Goal: Task Accomplishment & Management: Complete application form

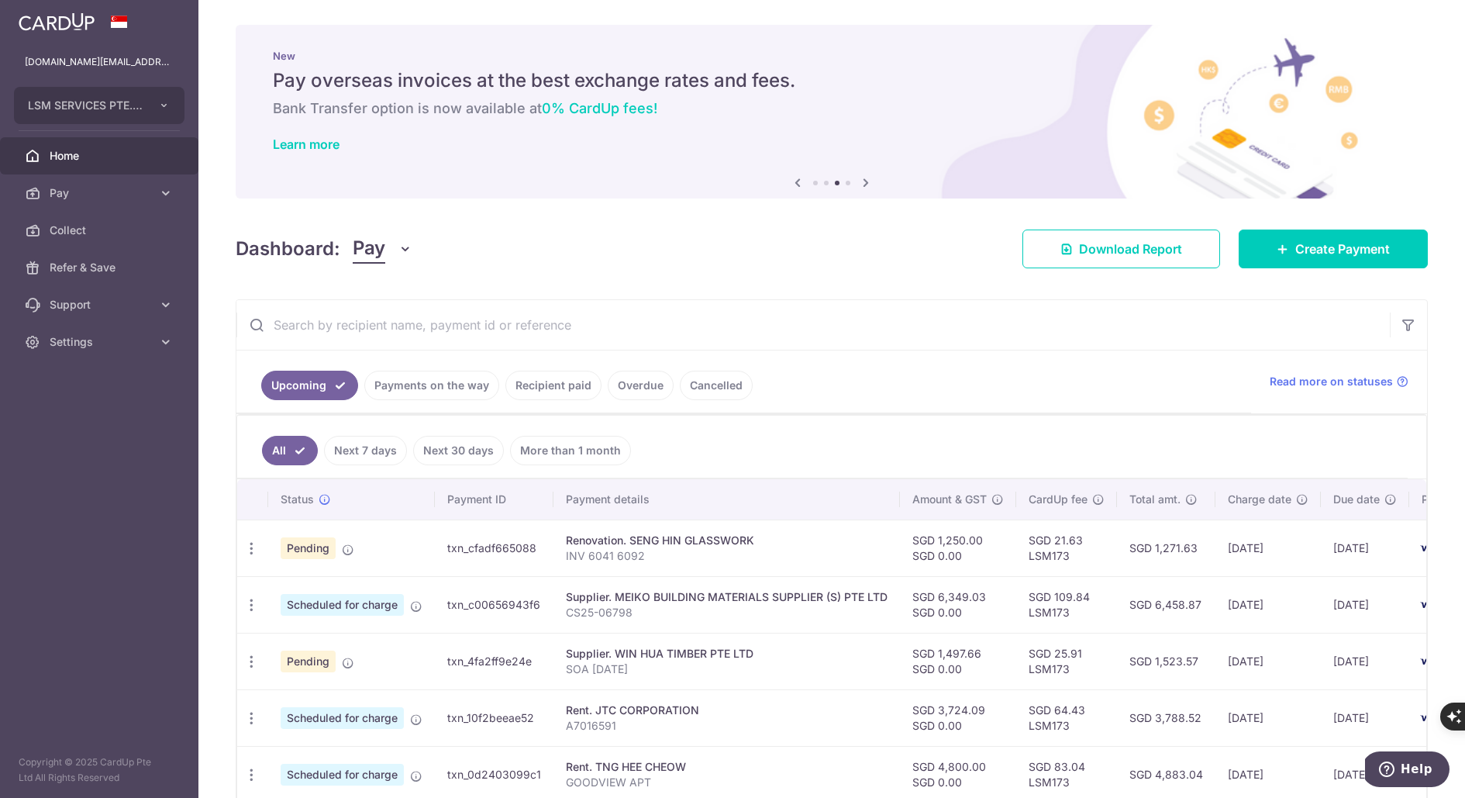
click at [60, 32] on link at bounding box center [56, 20] width 88 height 28
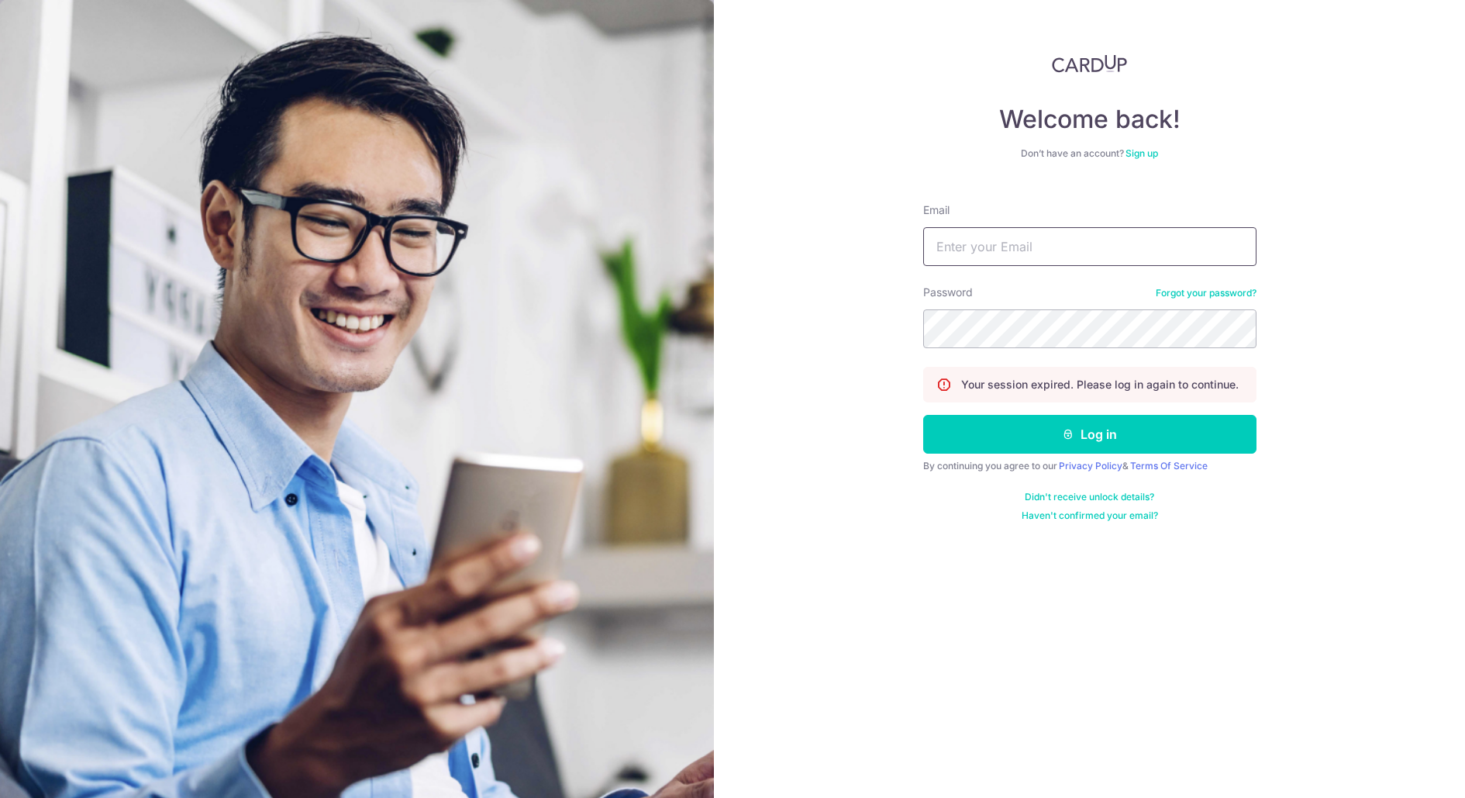
click at [1036, 247] on input "Email" at bounding box center [1089, 246] width 333 height 39
type input "lsm.services@yahoo.com"
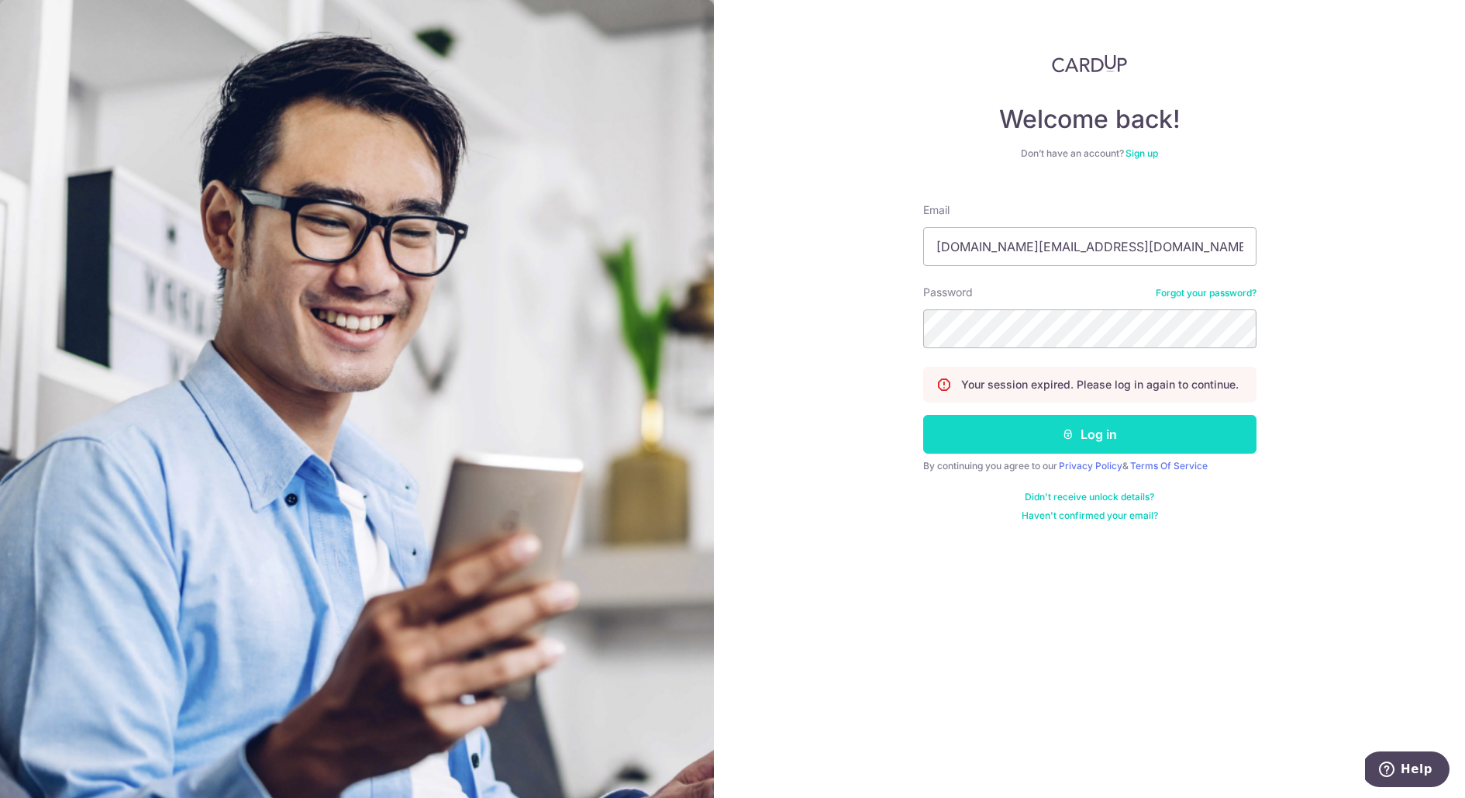
click at [1102, 430] on button "Log in" at bounding box center [1089, 434] width 333 height 39
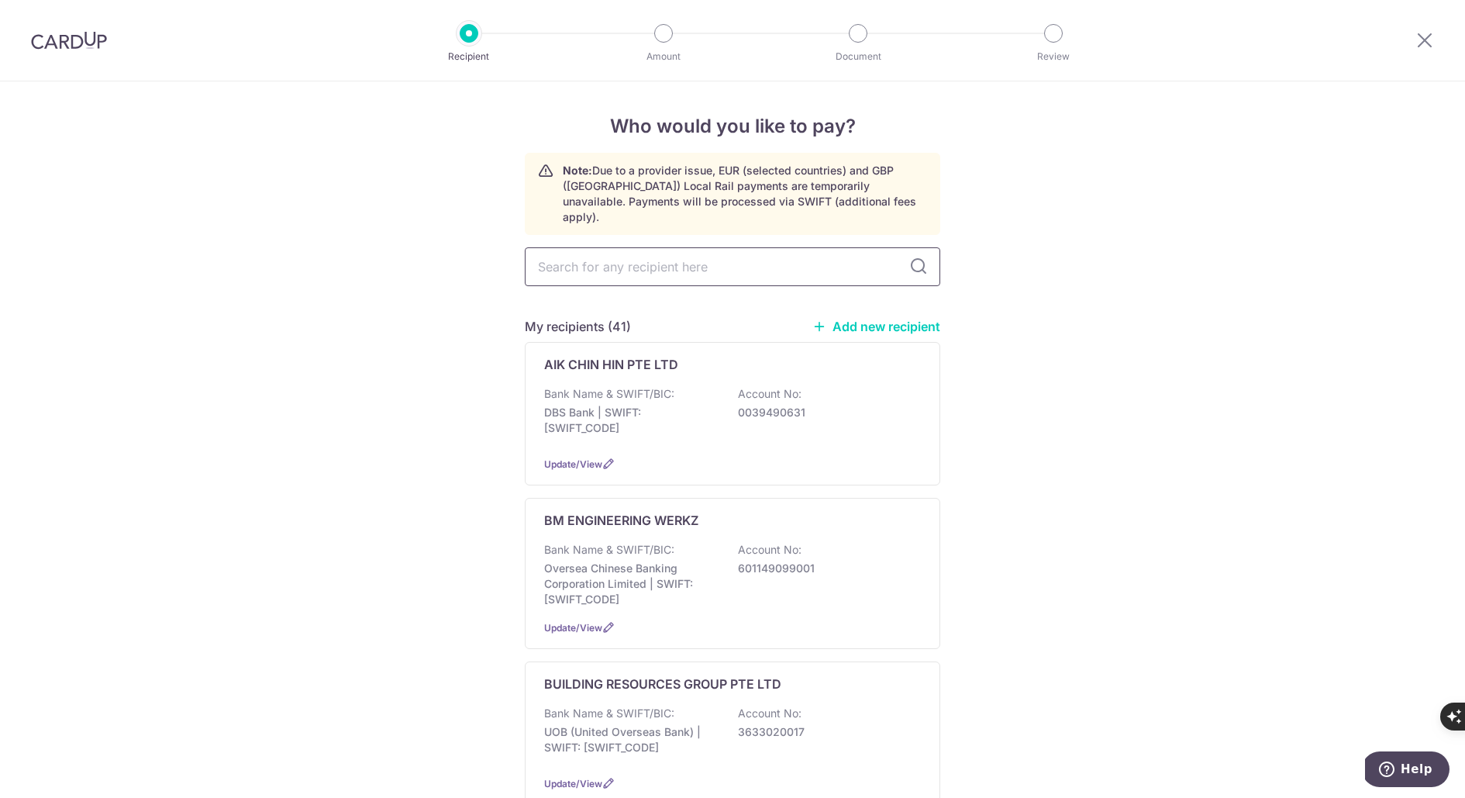
click at [576, 260] on input "text" at bounding box center [733, 266] width 416 height 39
type input "gree"
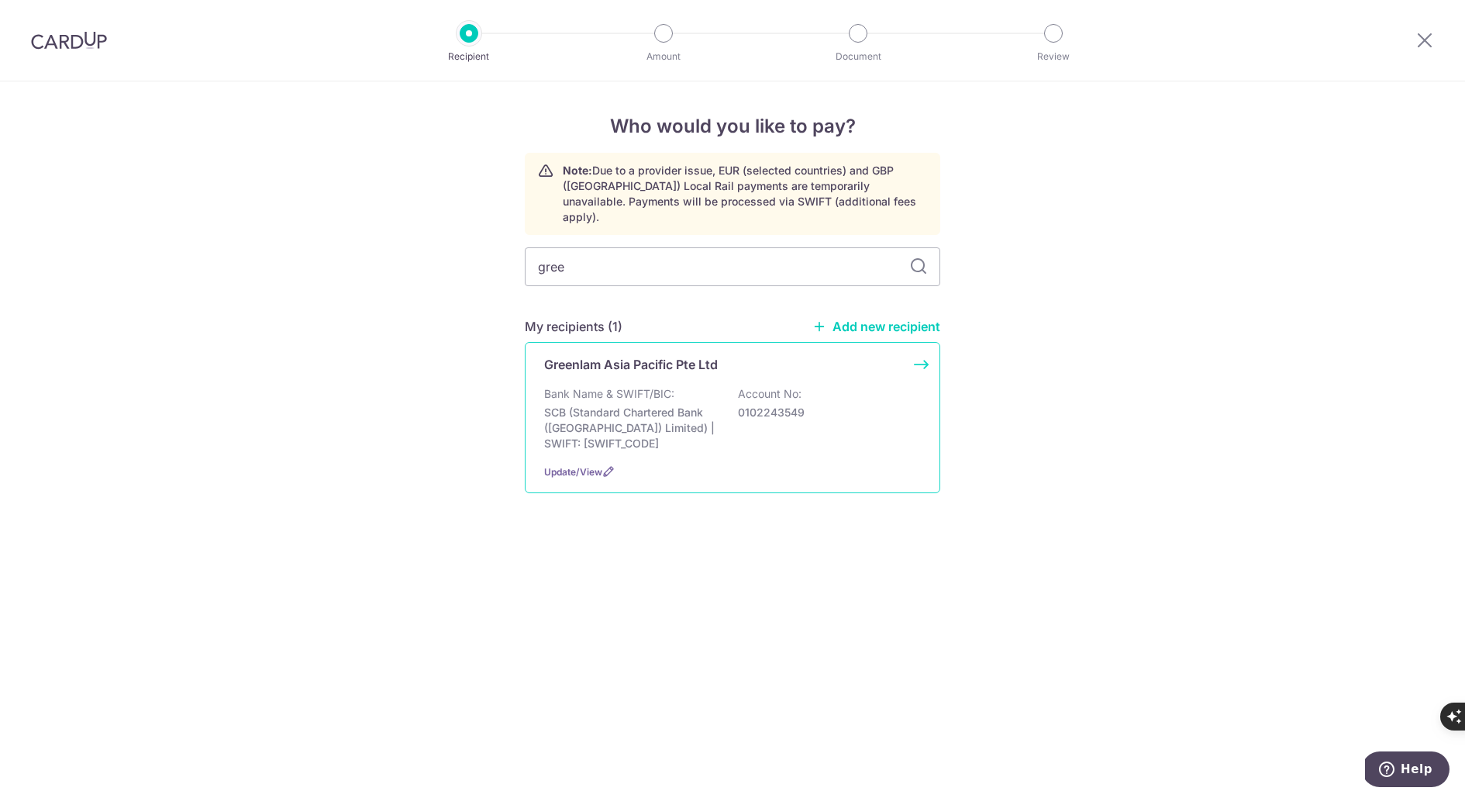
click at [925, 347] on div "Greenlam Asia Pacific Pte Ltd Bank Name & SWIFT/BIC: SCB (Standard Chartered Ba…" at bounding box center [733, 417] width 416 height 151
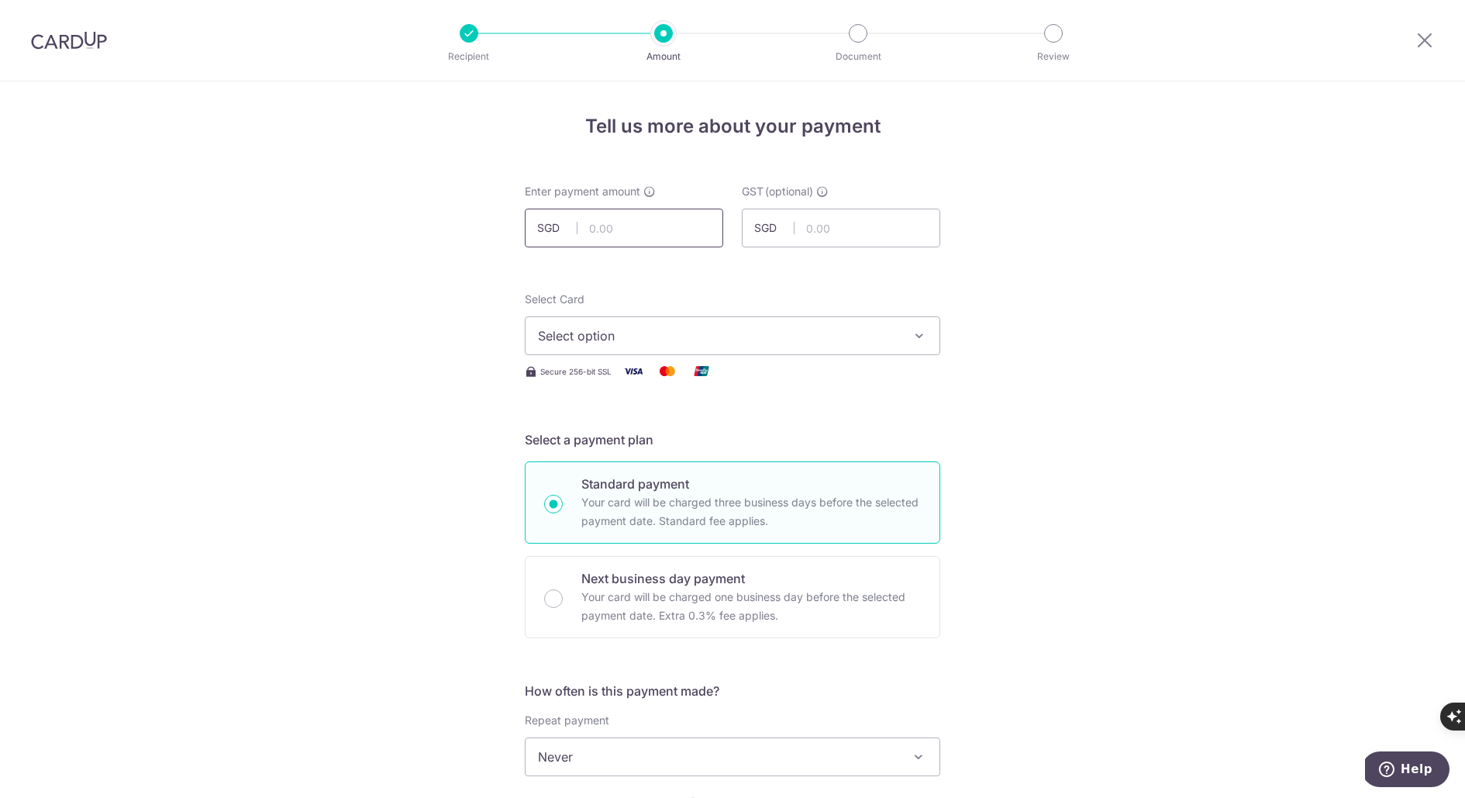
click at [616, 229] on input "text" at bounding box center [624, 228] width 198 height 39
type input "642.06"
click at [610, 337] on span "Select option" at bounding box center [718, 335] width 361 height 19
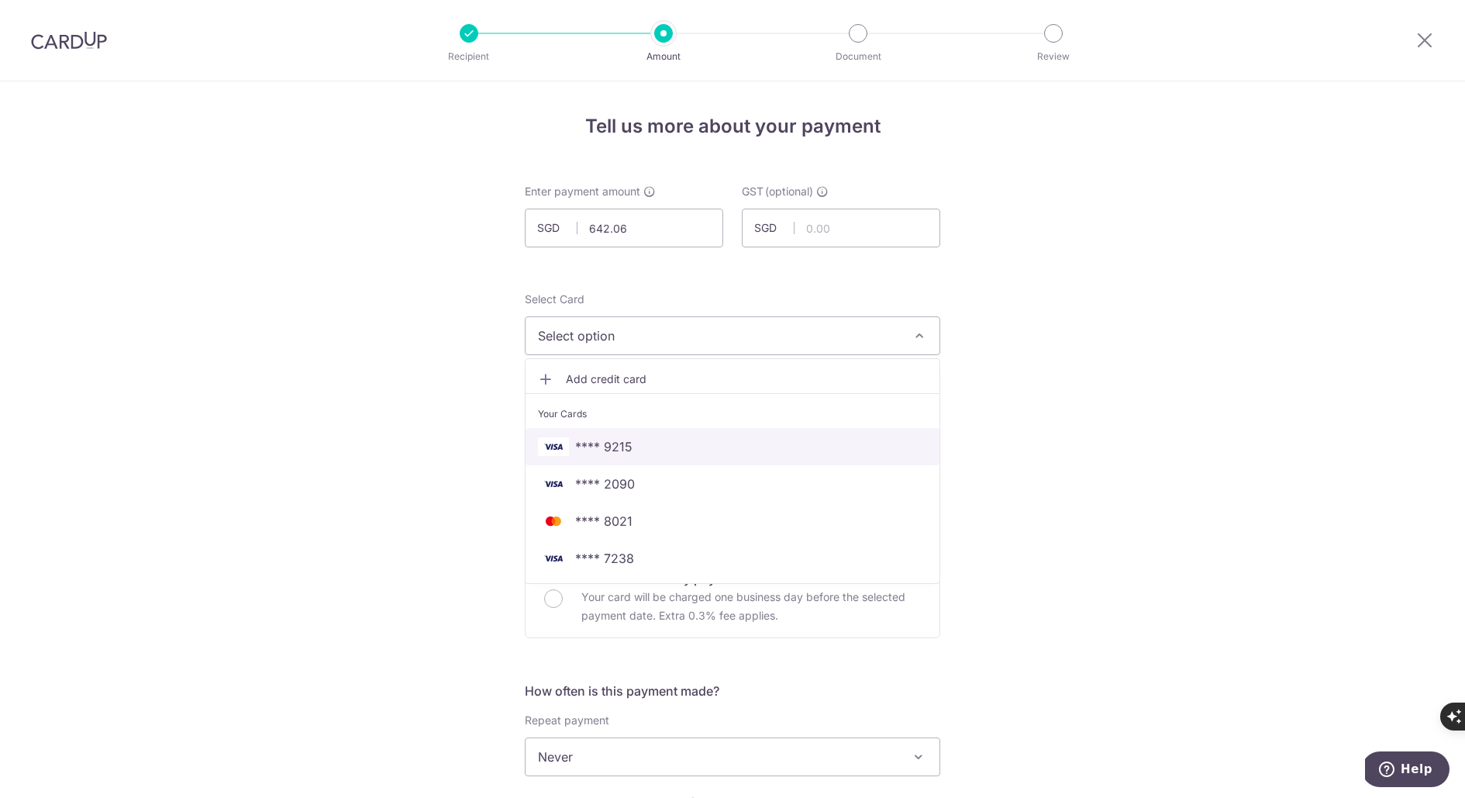
click at [628, 440] on span "**** 9215" at bounding box center [732, 446] width 389 height 19
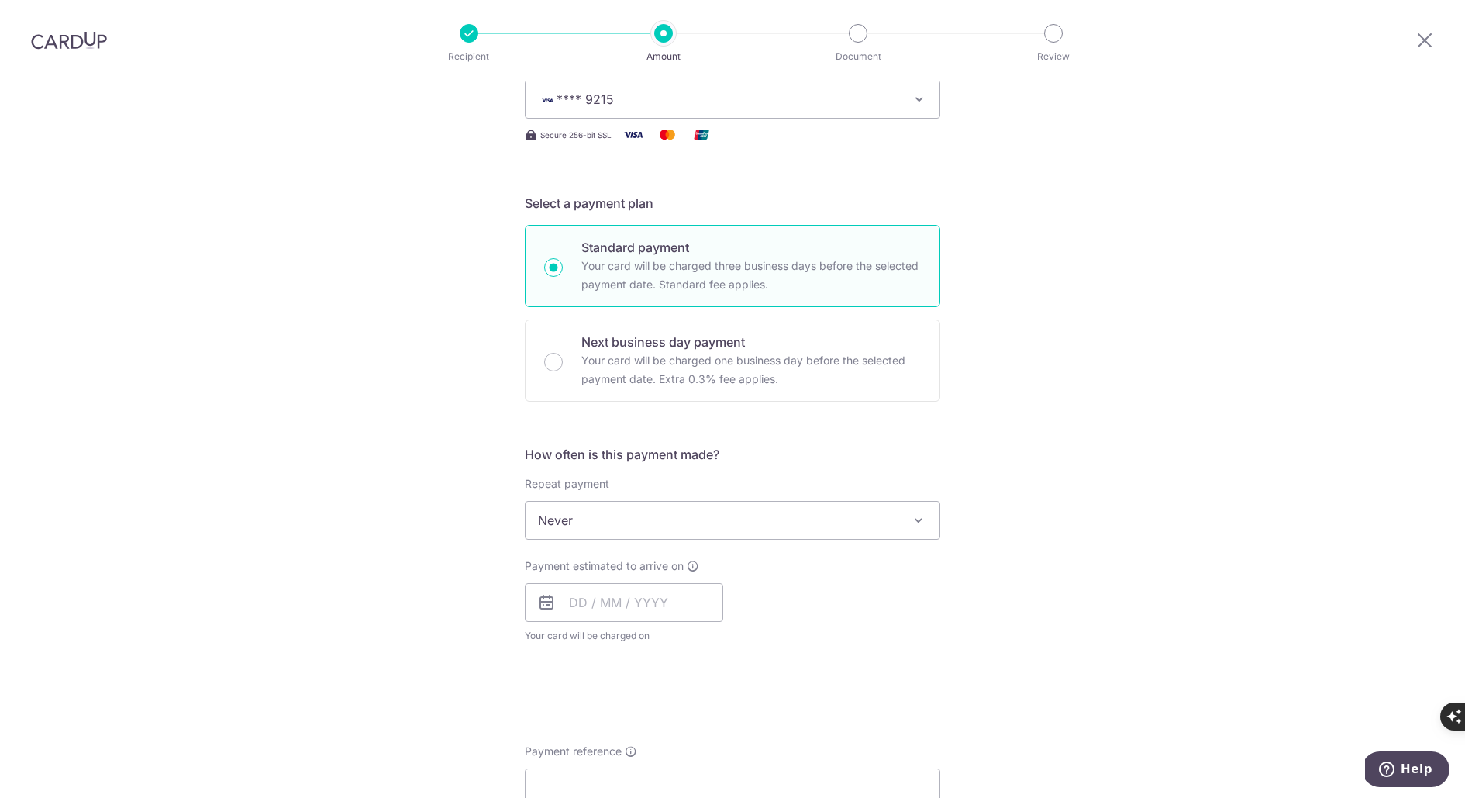
scroll to position [243, 0]
click at [615, 601] on input "text" at bounding box center [624, 596] width 198 height 39
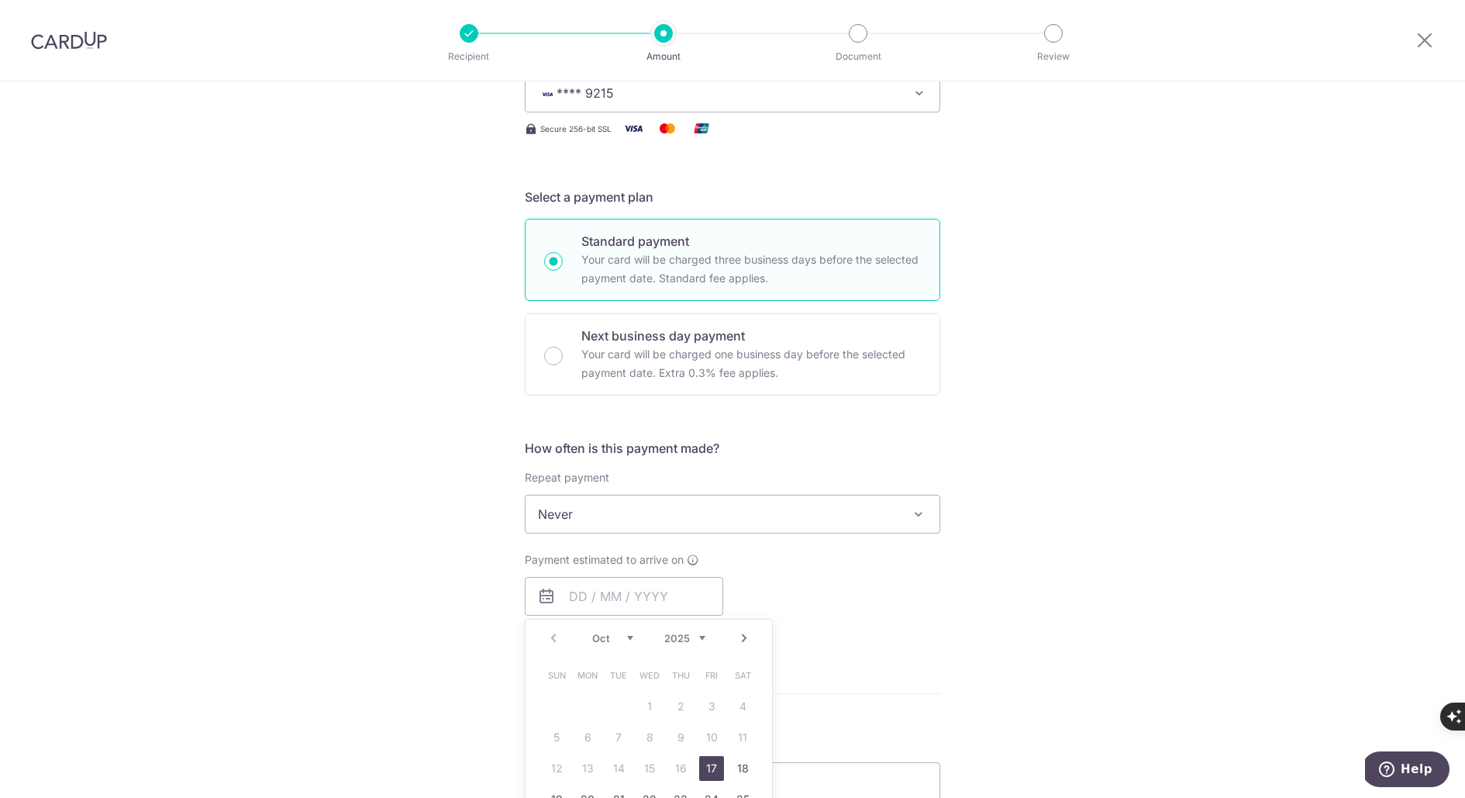
click at [706, 763] on link "17" at bounding box center [711, 768] width 25 height 25
type input "[DATE]"
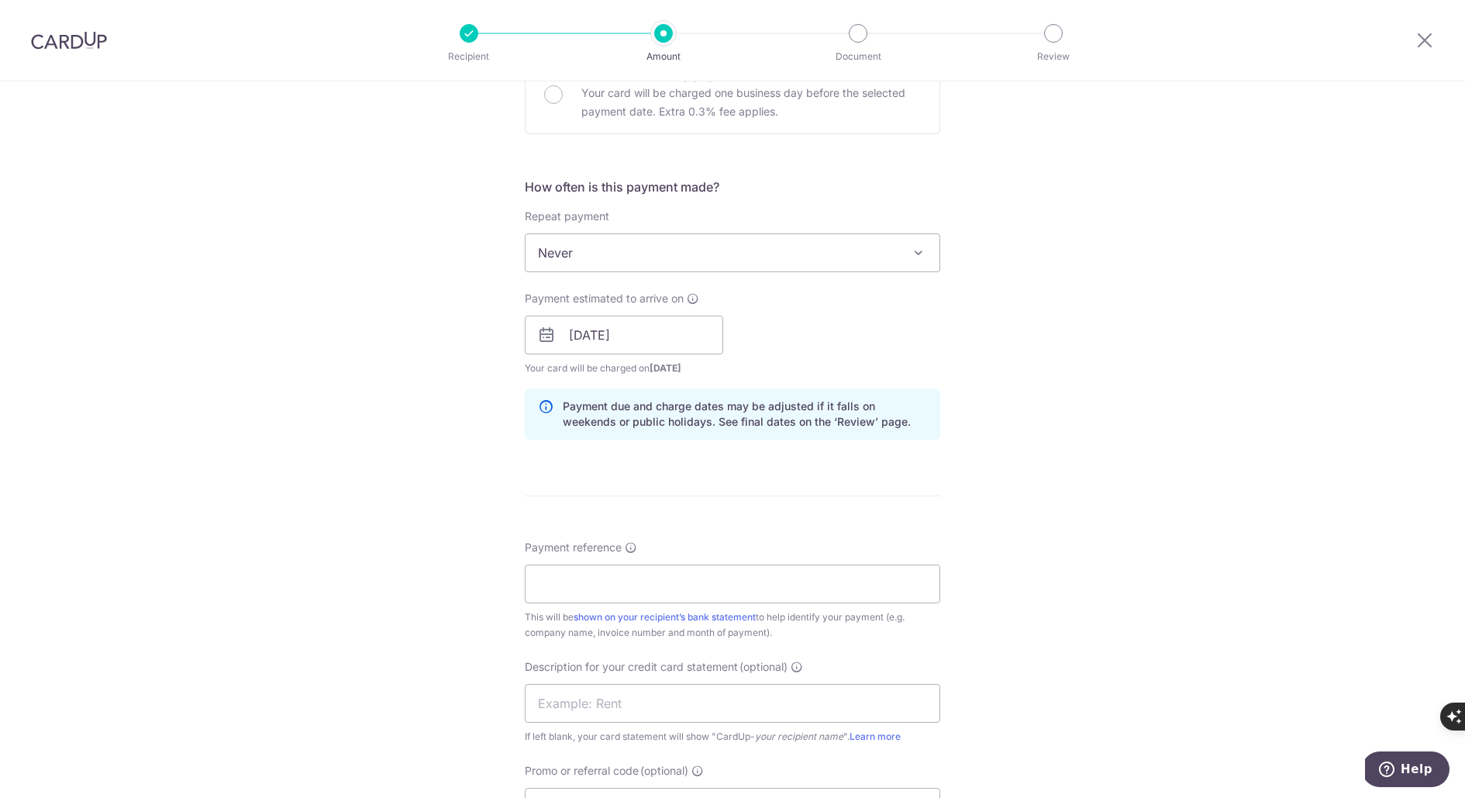
scroll to position [505, 0]
click at [587, 573] on input "Payment reference" at bounding box center [733, 582] width 416 height 39
click at [593, 584] on input "SOA JULY 2025" at bounding box center [733, 582] width 416 height 39
type input "SOA SEP 2025"
click at [323, 524] on div "Tell us more about your payment Enter payment amount SGD 642.06 642.06 GST (opt…" at bounding box center [732, 361] width 1465 height 1570
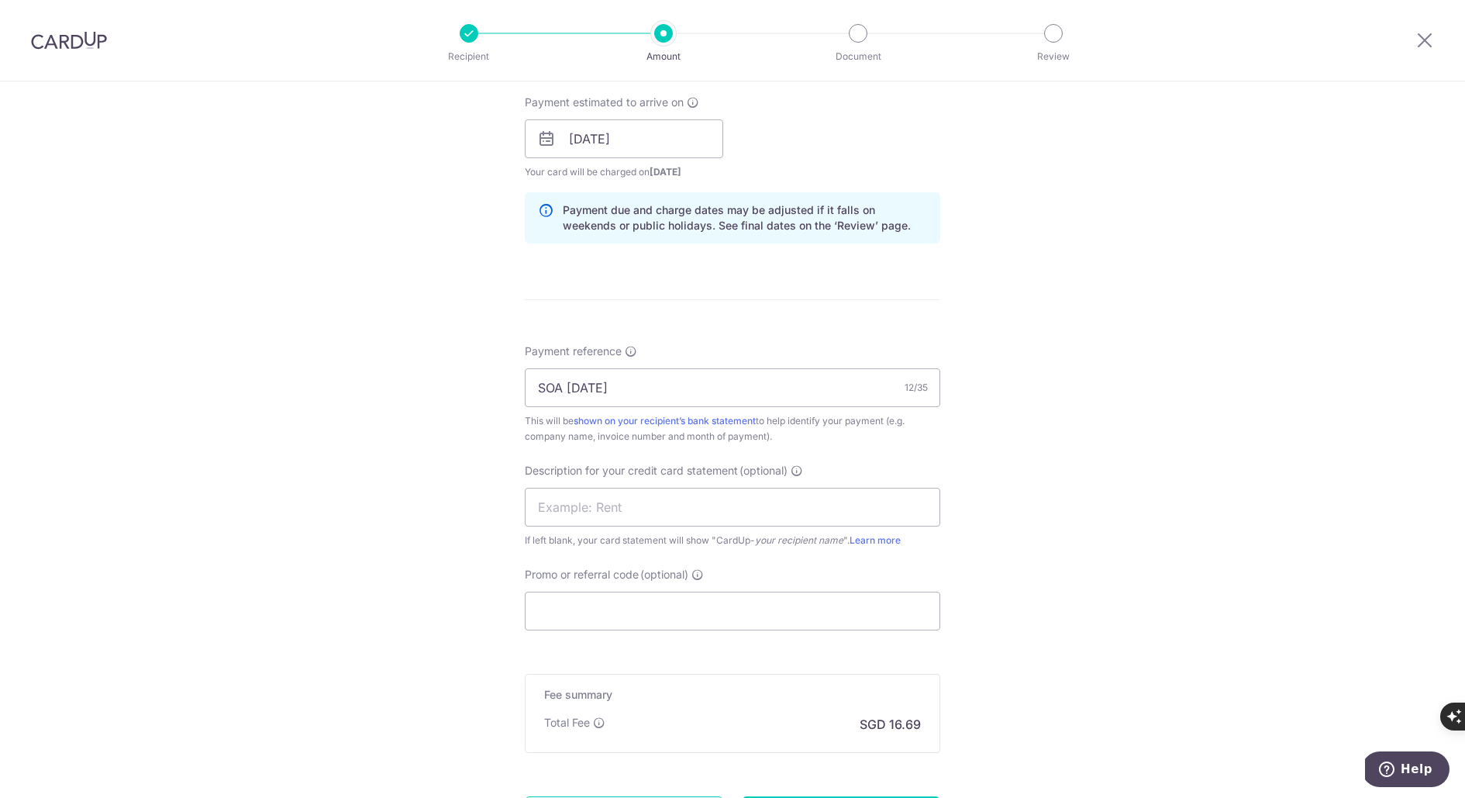
scroll to position [704, 0]
click at [574, 612] on input "Promo or referral code (optional)" at bounding box center [733, 607] width 416 height 39
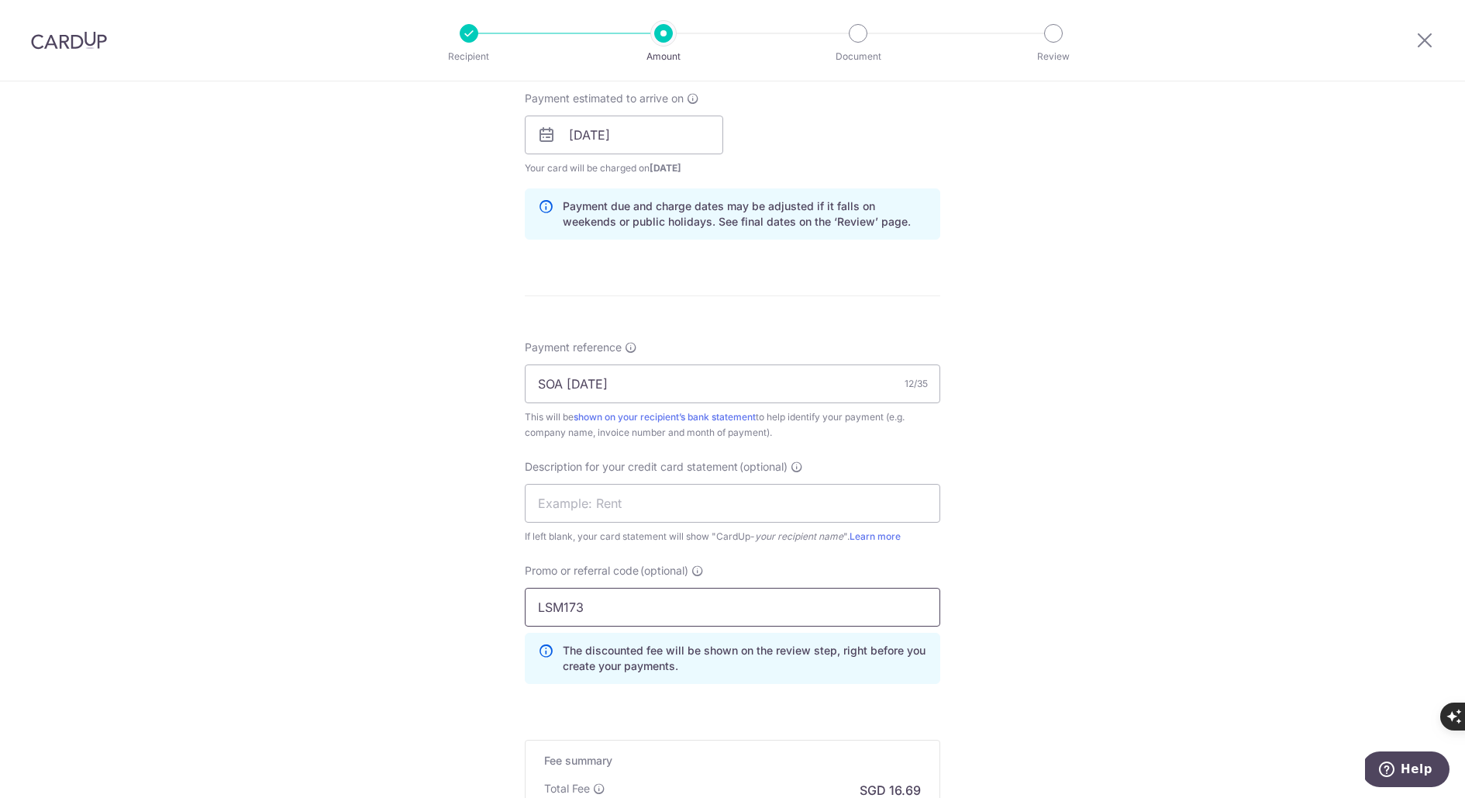
type input "LSM173"
click at [276, 488] on div "Tell us more about your payment Enter payment amount SGD 642.06 642.06 GST (opt…" at bounding box center [732, 197] width 1465 height 1640
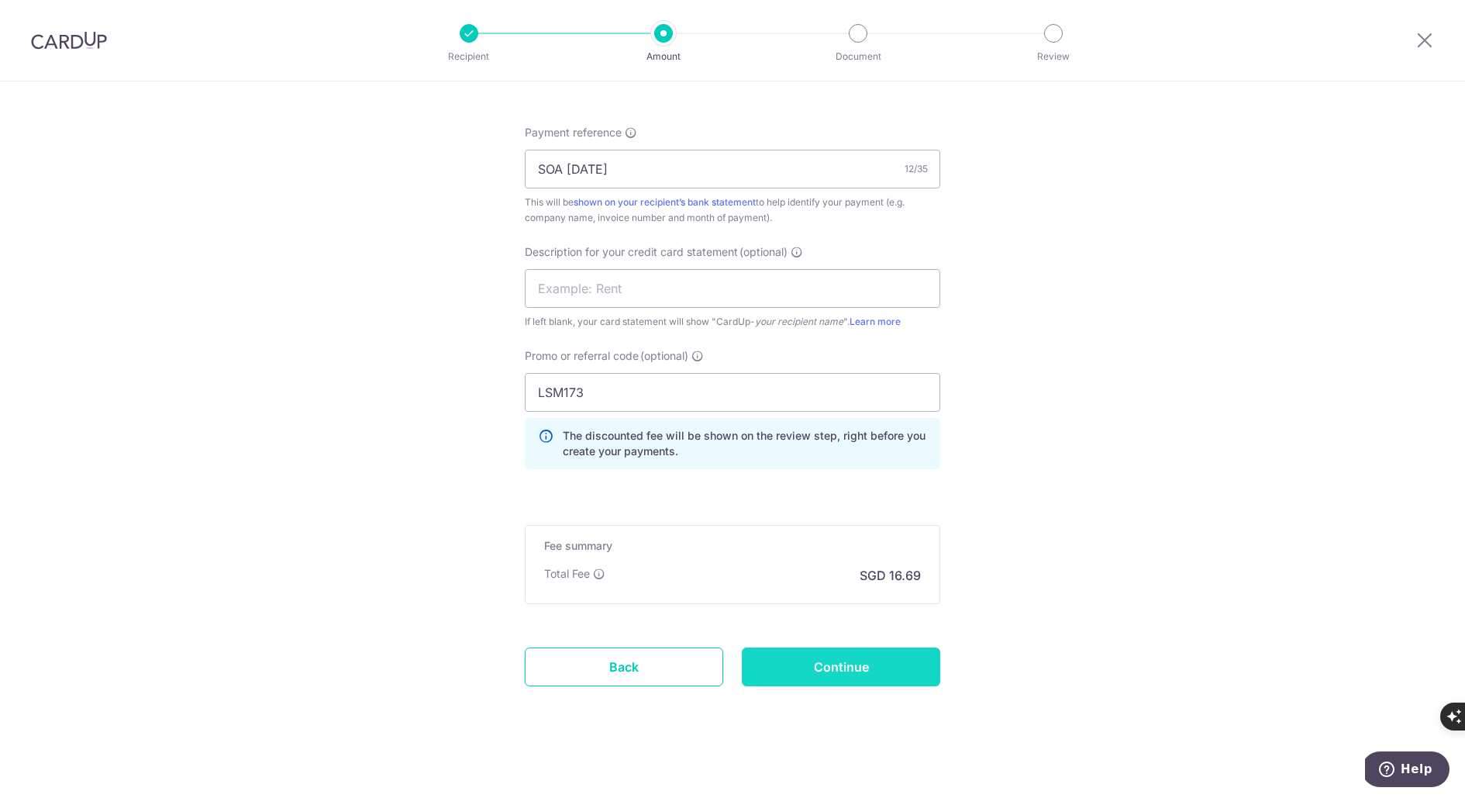
click at [826, 662] on input "Continue" at bounding box center [841, 666] width 198 height 39
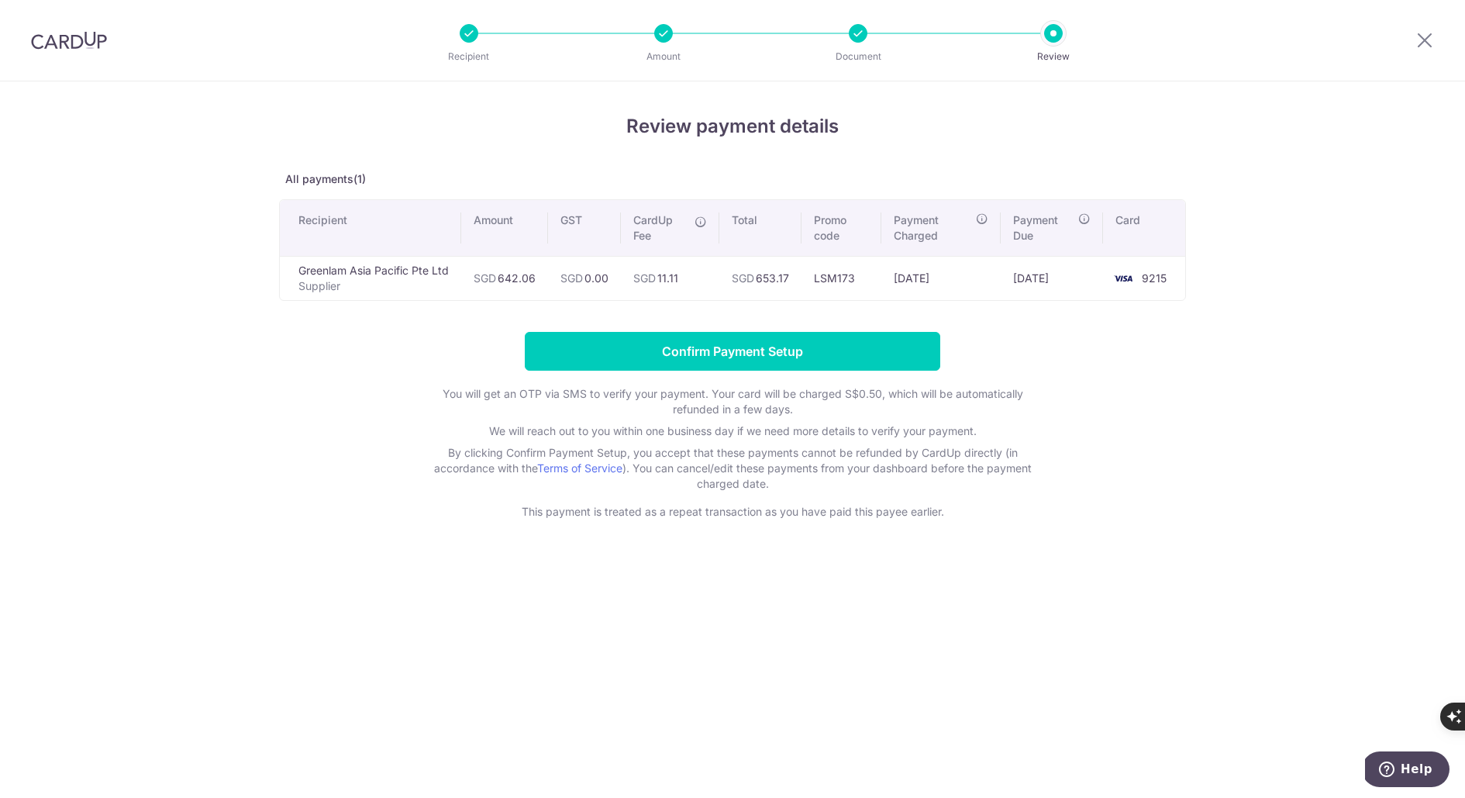
click at [795, 469] on p "By clicking Confirm Payment Setup, you accept that these payments cannot be ref…" at bounding box center [733, 468] width 620 height 47
click at [439, 557] on div "Review payment details All payments(1) Recipient Amount GST CardUp Fee Total Pr…" at bounding box center [732, 439] width 1465 height 716
click at [751, 359] on input "Confirm Payment Setup" at bounding box center [733, 351] width 416 height 39
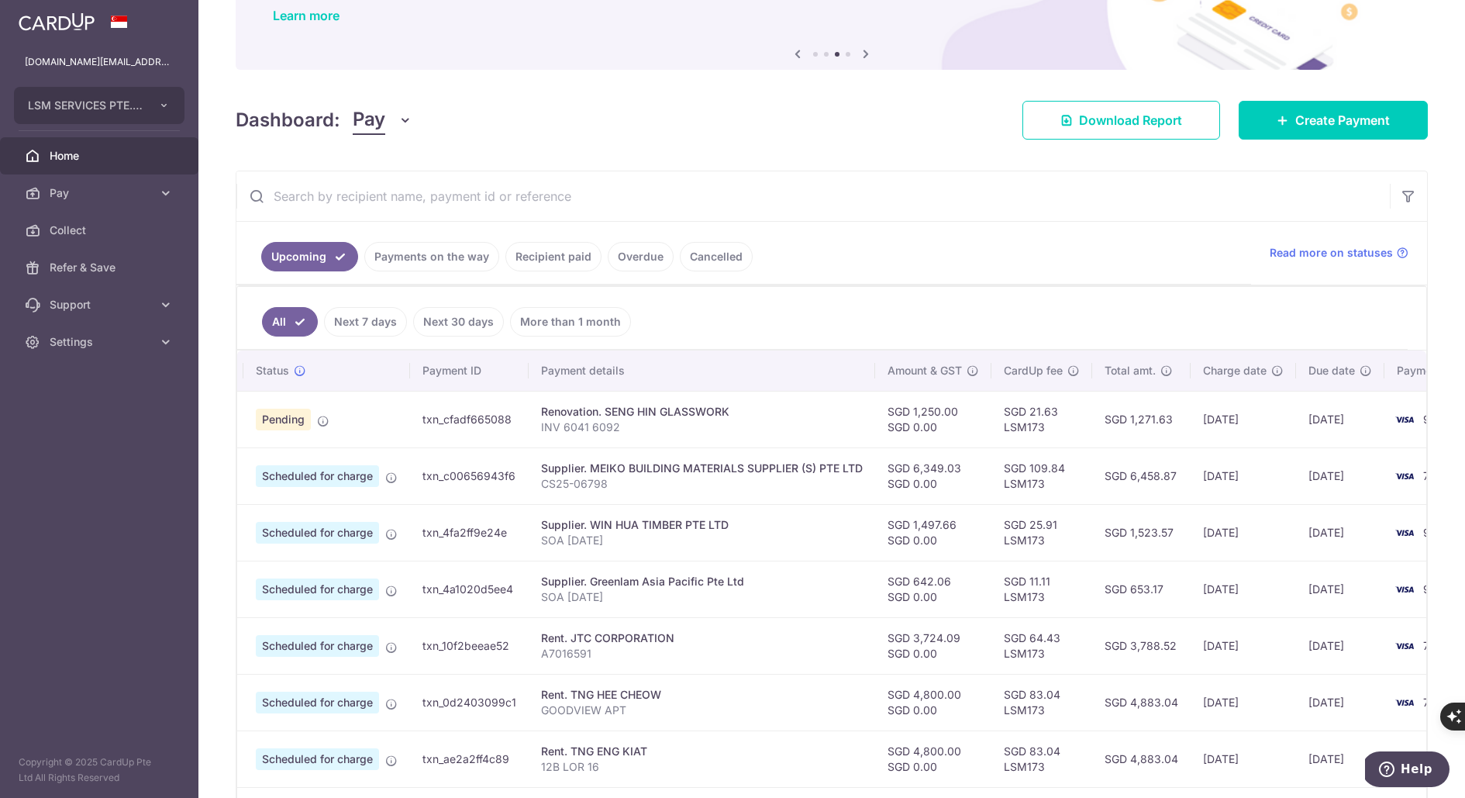
scroll to position [0, 23]
